Goal: Transaction & Acquisition: Book appointment/travel/reservation

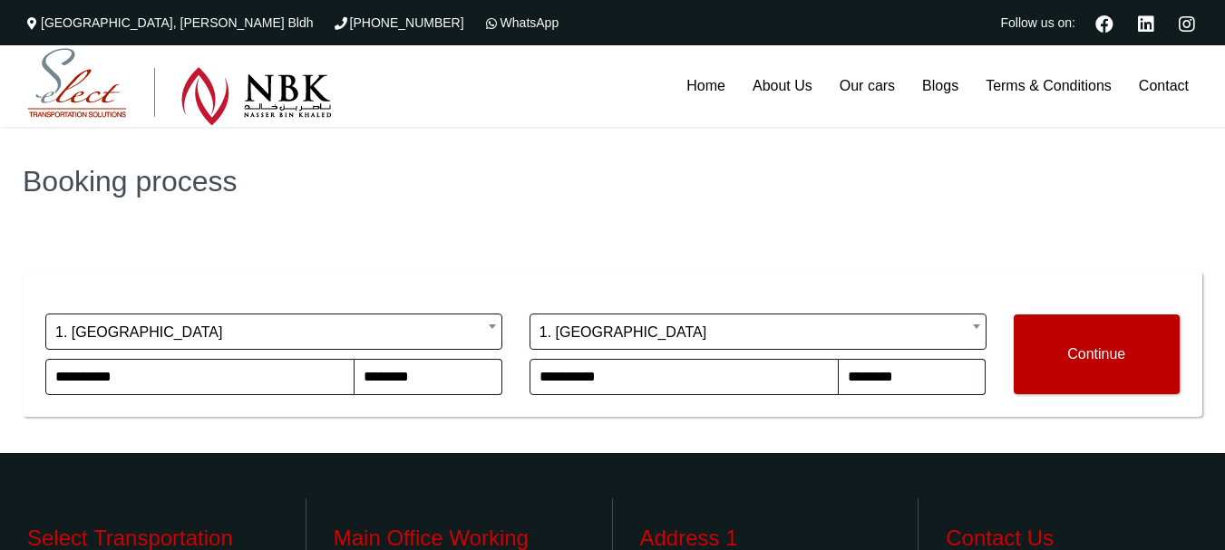
click at [1065, 226] on button "Continue" at bounding box center [1097, 355] width 167 height 80
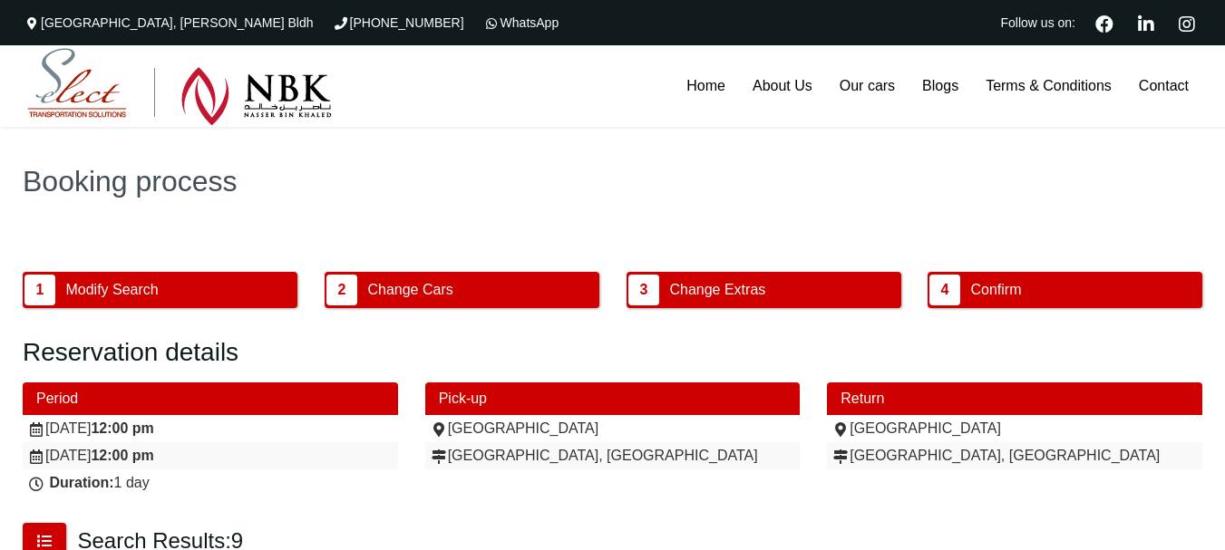
click at [978, 210] on div "Booking process" at bounding box center [612, 181] width 1225 height 109
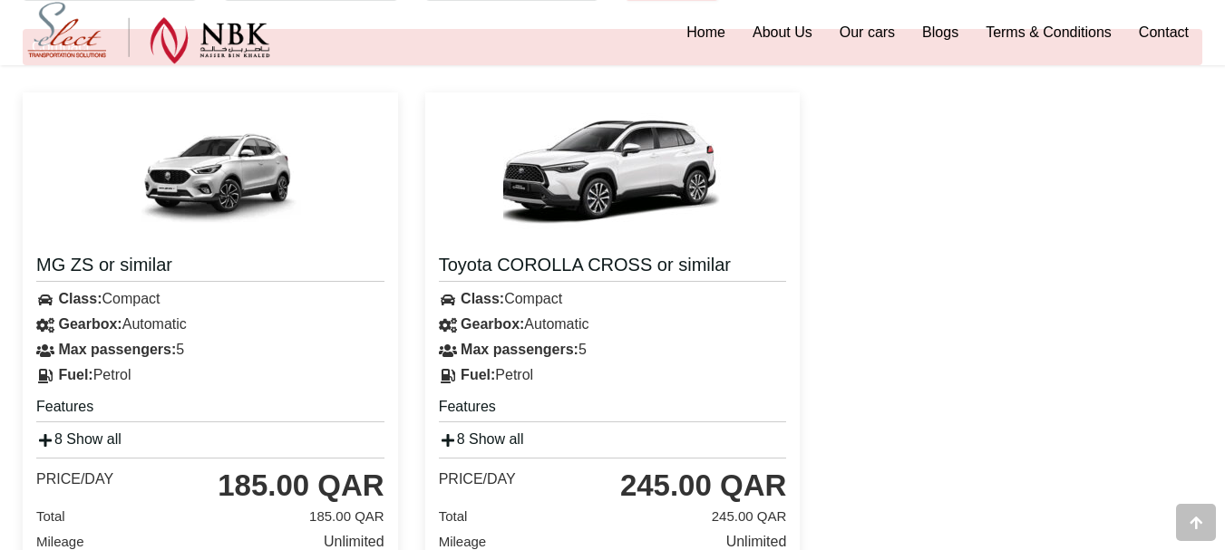
scroll to position [556, 0]
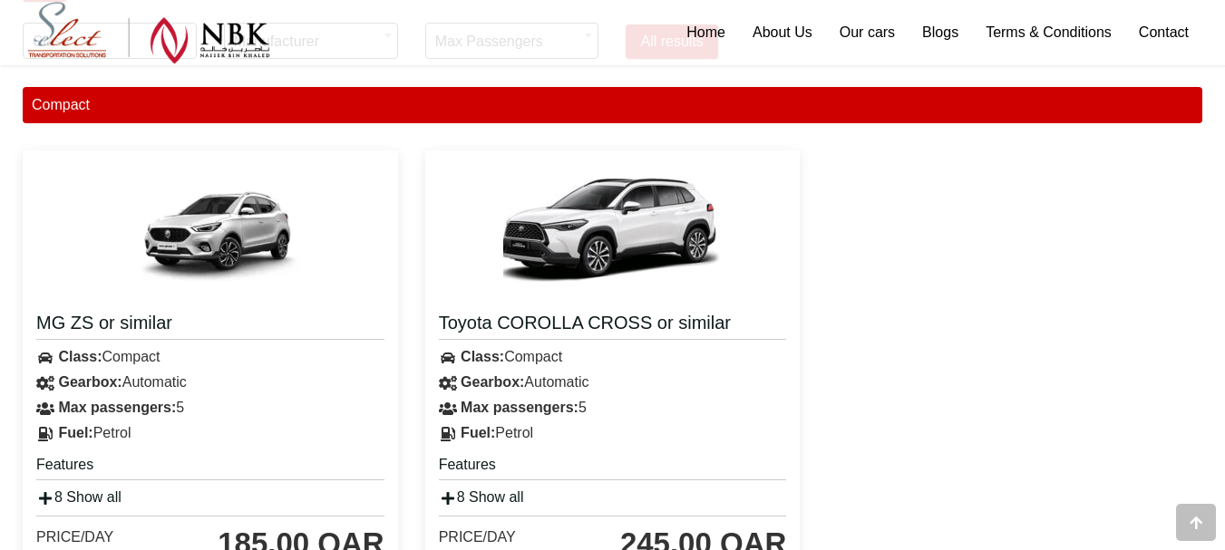
click at [638, 277] on img at bounding box center [612, 232] width 218 height 136
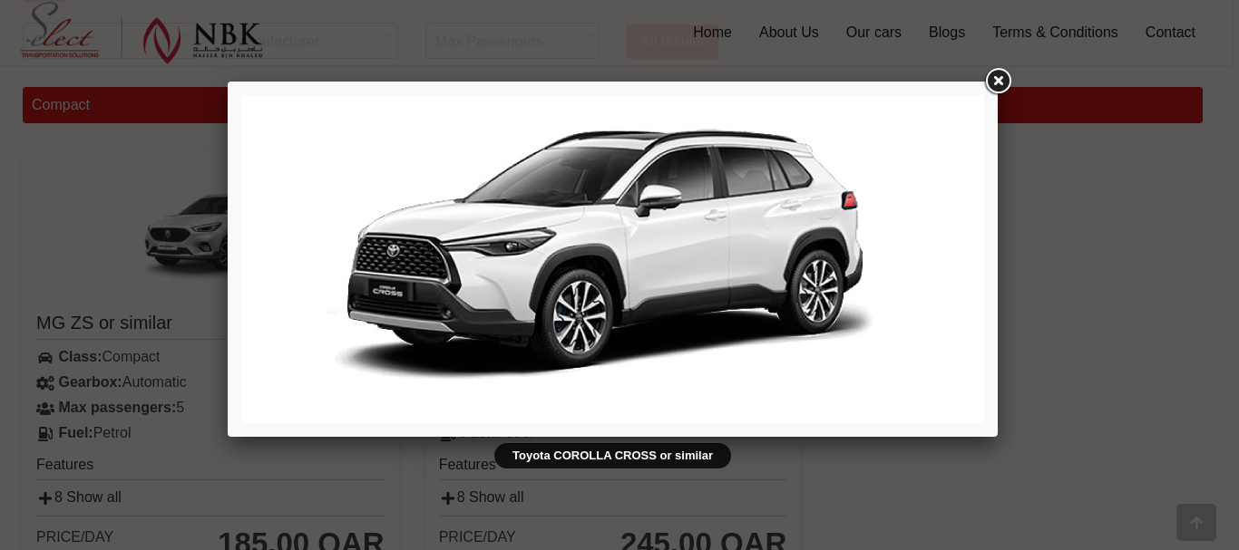
click at [1040, 240] on div "Toyota COROLLA CROSS or similar" at bounding box center [619, 275] width 1239 height 550
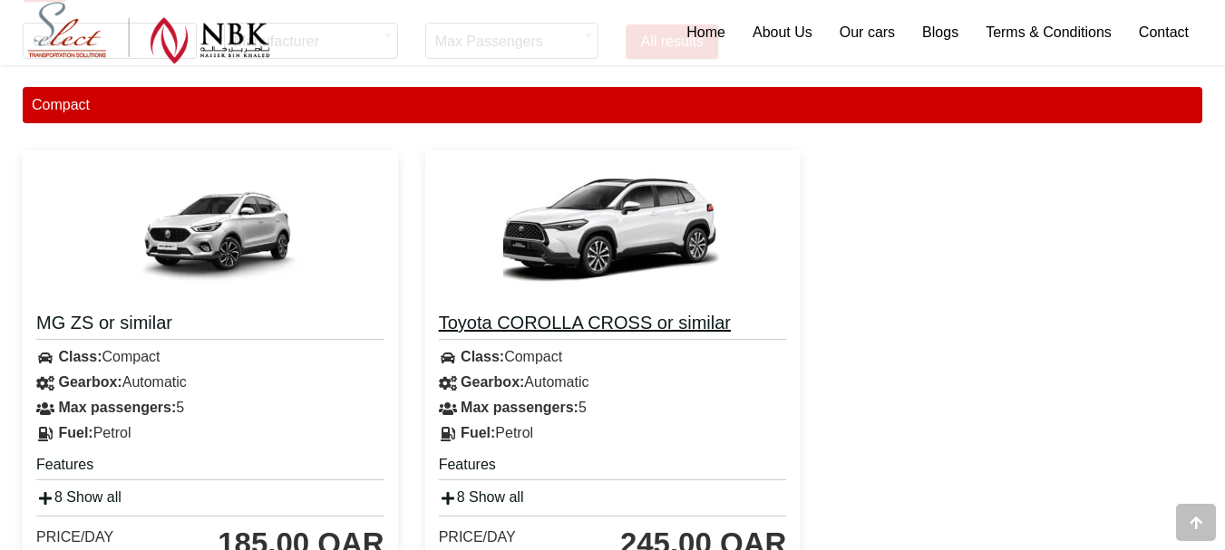
click at [676, 321] on h4 "Toyota COROLLA CROSS or similar" at bounding box center [613, 325] width 348 height 29
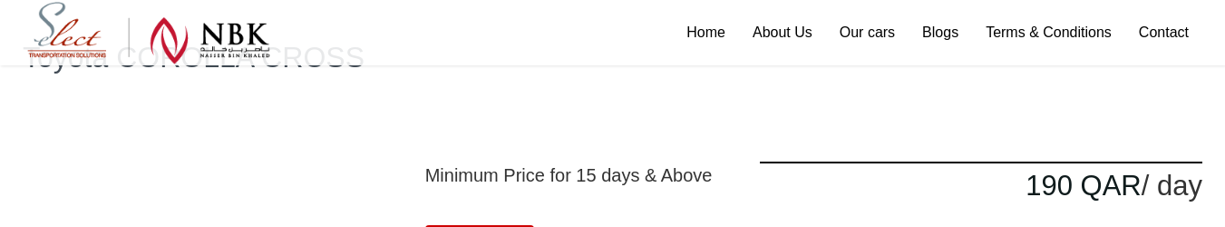
scroll to position [163, 0]
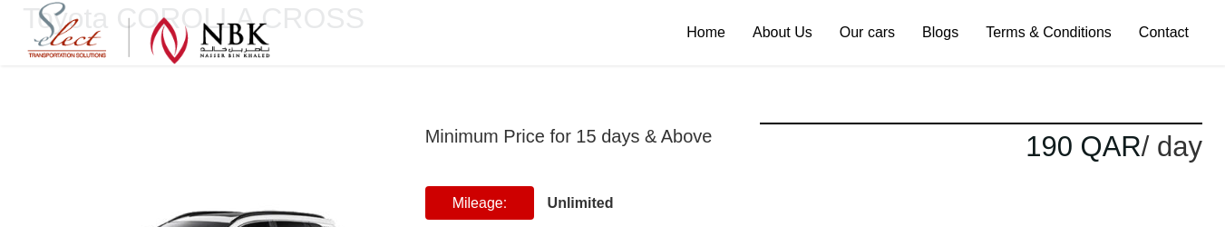
click at [83, 45] on img at bounding box center [148, 33] width 243 height 63
